Goal: Information Seeking & Learning: Understand process/instructions

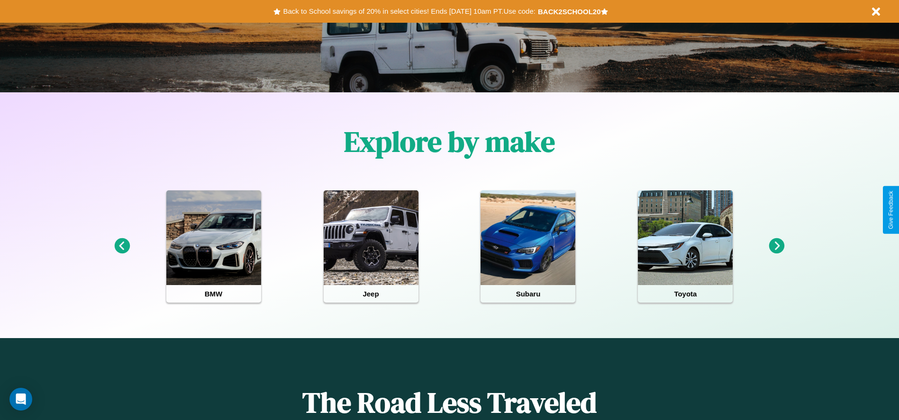
scroll to position [197, 0]
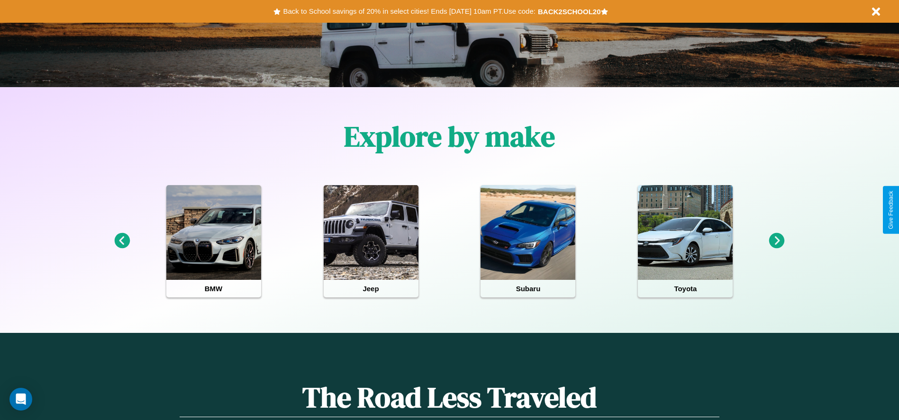
click at [776, 241] on icon at bounding box center [777, 241] width 16 height 16
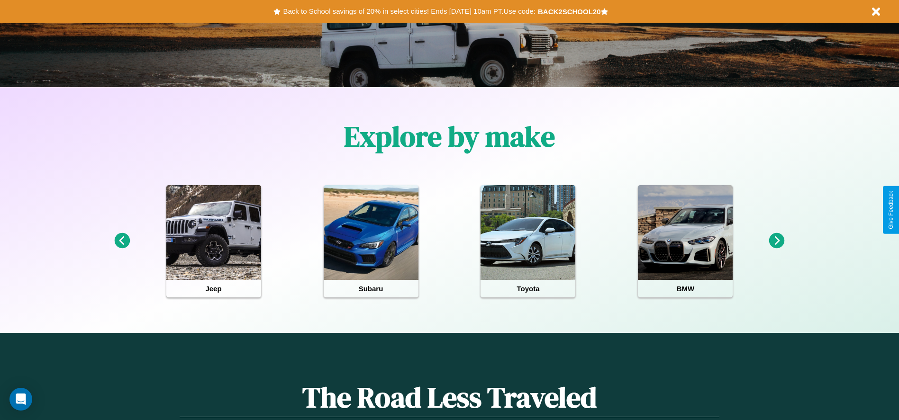
click at [122, 241] on icon at bounding box center [122, 241] width 16 height 16
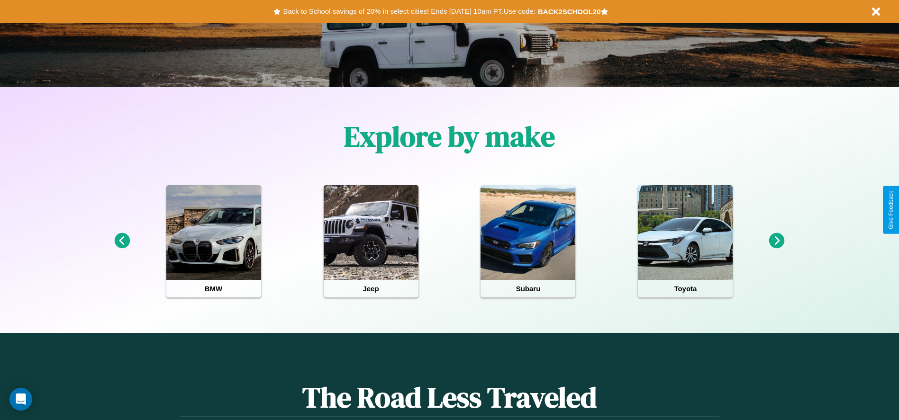
click at [122, 241] on icon at bounding box center [122, 241] width 16 height 16
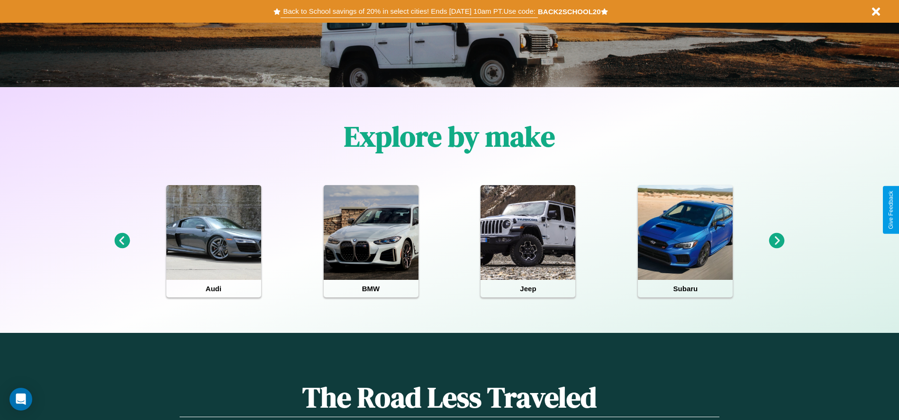
click at [409, 11] on button "Back to School savings of 20% in select cities! Ends [DATE] 10am PT. Use code:" at bounding box center [408, 11] width 257 height 13
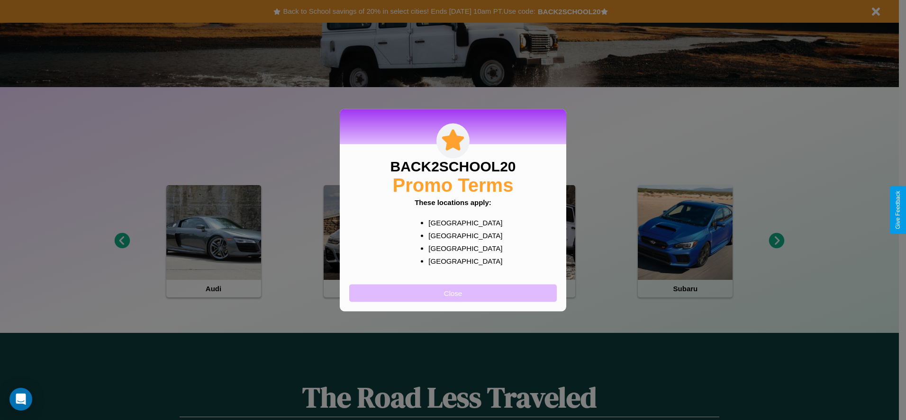
click at [453, 293] on button "Close" at bounding box center [452, 293] width 207 height 18
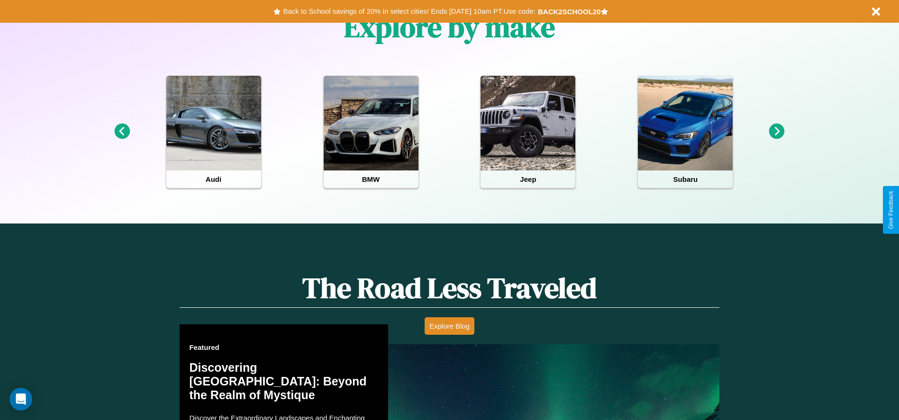
scroll to position [1359, 0]
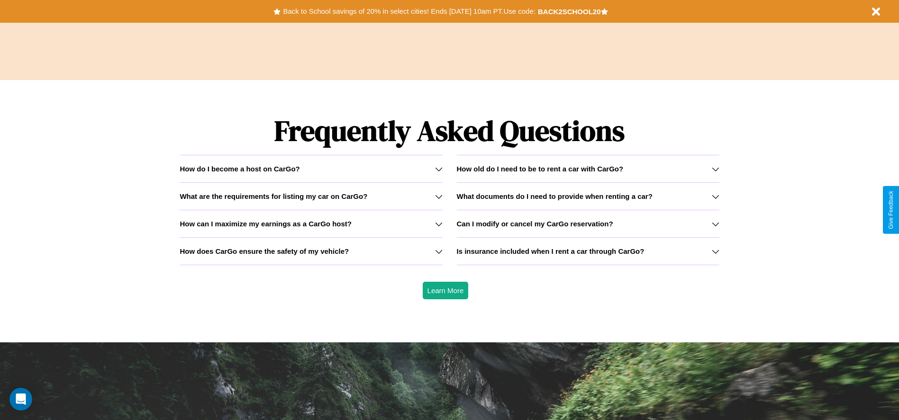
click at [587, 224] on h3 "Can I modify or cancel my CarGo reservation?" at bounding box center [535, 224] width 156 height 8
click at [438, 251] on icon at bounding box center [439, 252] width 8 height 8
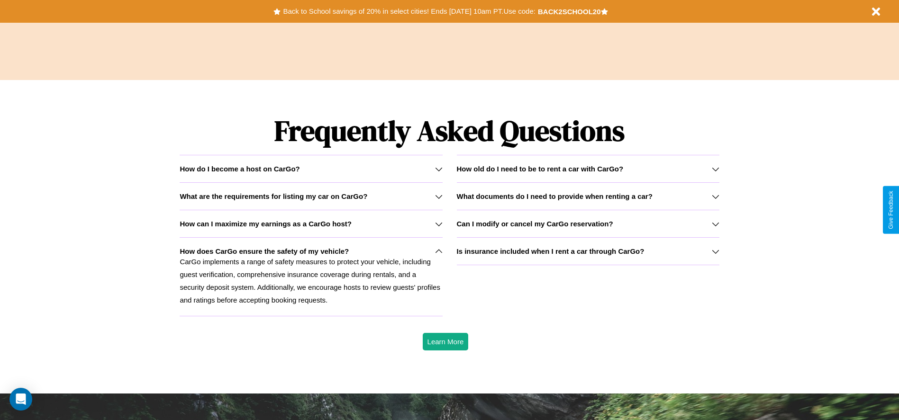
click at [715, 196] on icon at bounding box center [716, 197] width 8 height 8
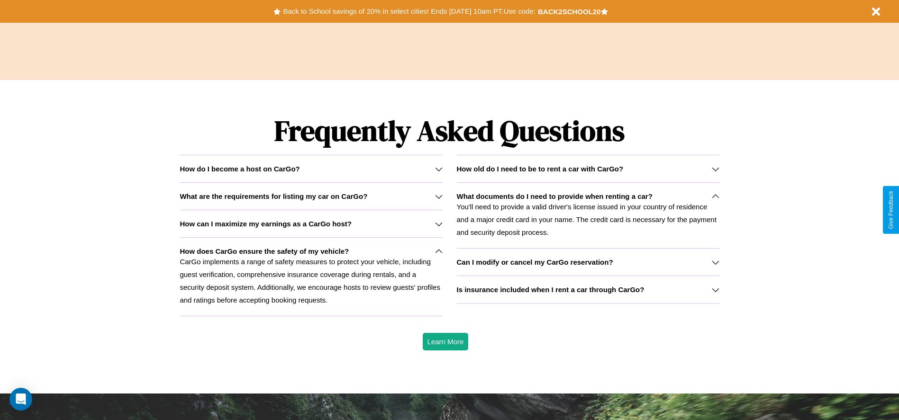
click at [587, 215] on p "You'll need to provide a valid driver's license issued in your country of resid…" at bounding box center [588, 219] width 262 height 38
click at [438, 224] on icon at bounding box center [439, 224] width 8 height 8
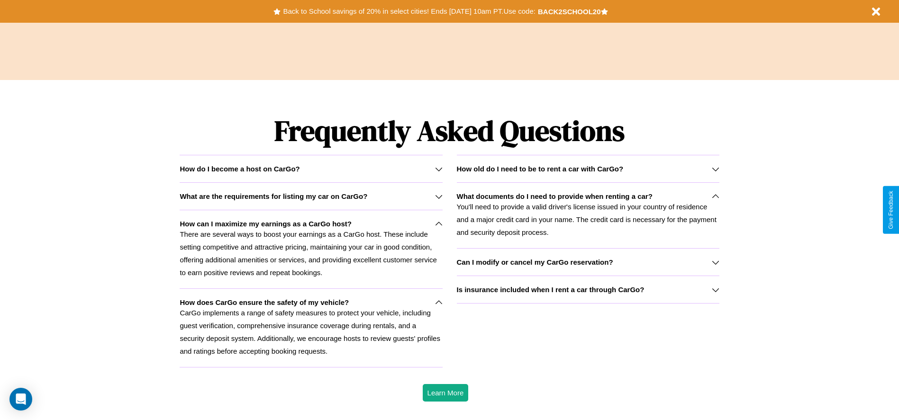
click at [587, 215] on p "You'll need to provide a valid driver's license issued in your country of resid…" at bounding box center [588, 219] width 262 height 38
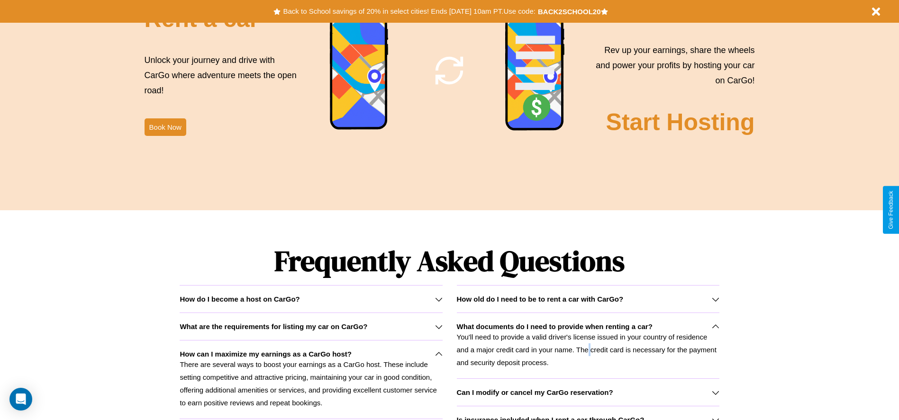
scroll to position [1146, 0]
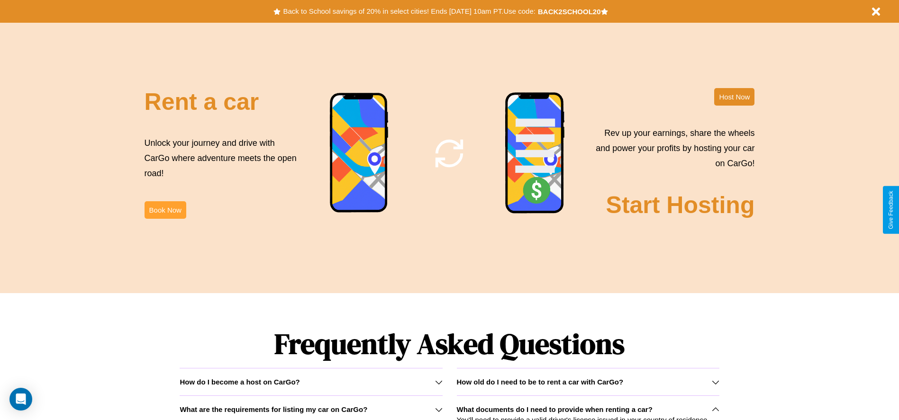
click at [165, 210] on button "Book Now" at bounding box center [165, 210] width 42 height 18
